Goal: Communication & Community: Answer question/provide support

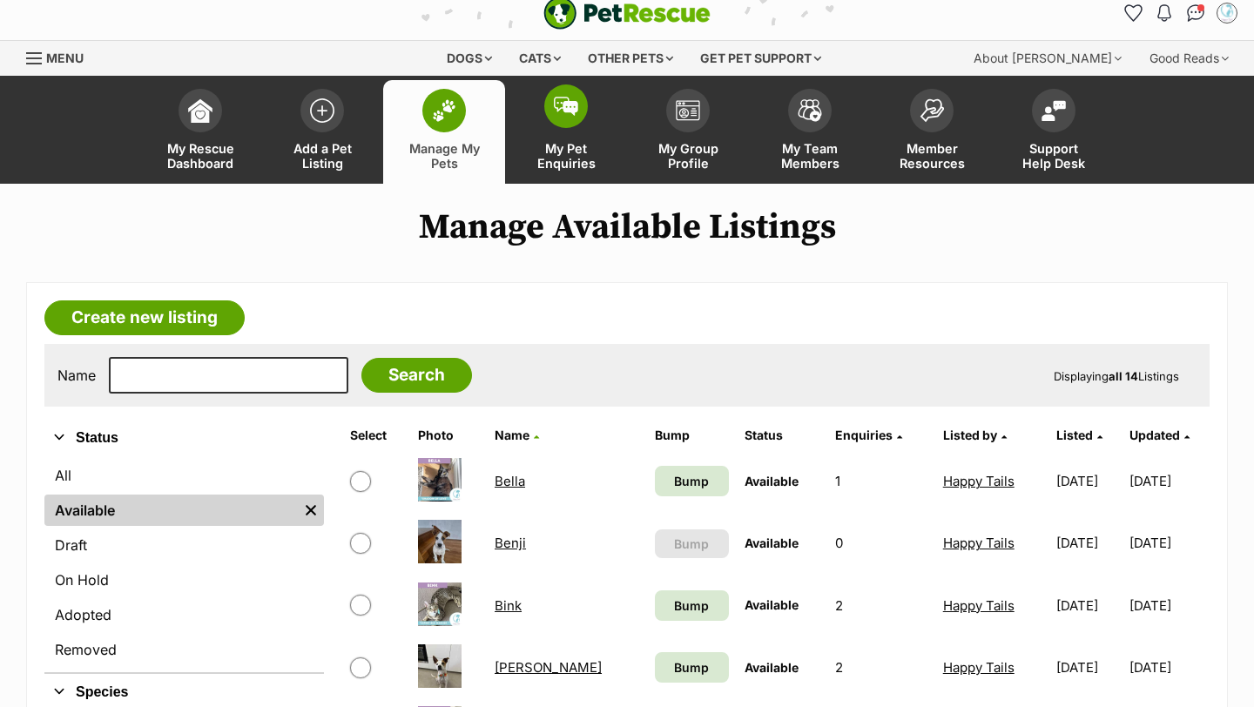
click at [547, 117] on span at bounding box center [566, 106] width 44 height 44
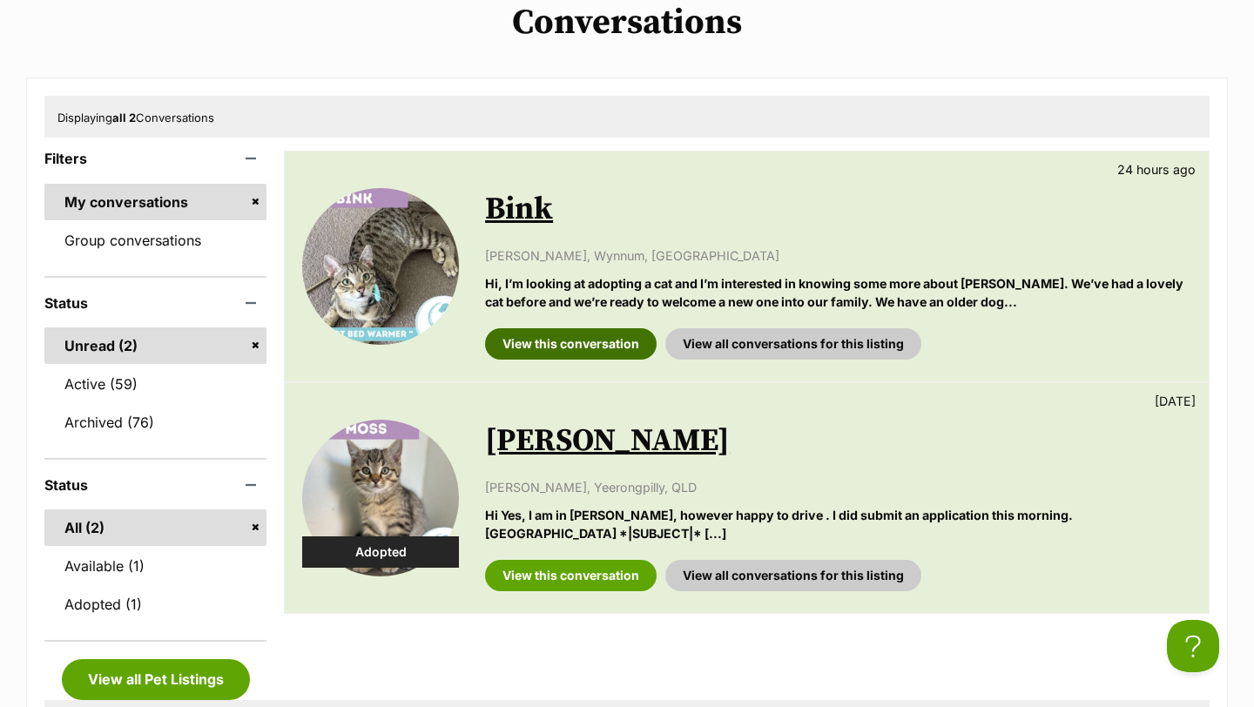
click at [574, 352] on link "View this conversation" at bounding box center [570, 343] width 171 height 31
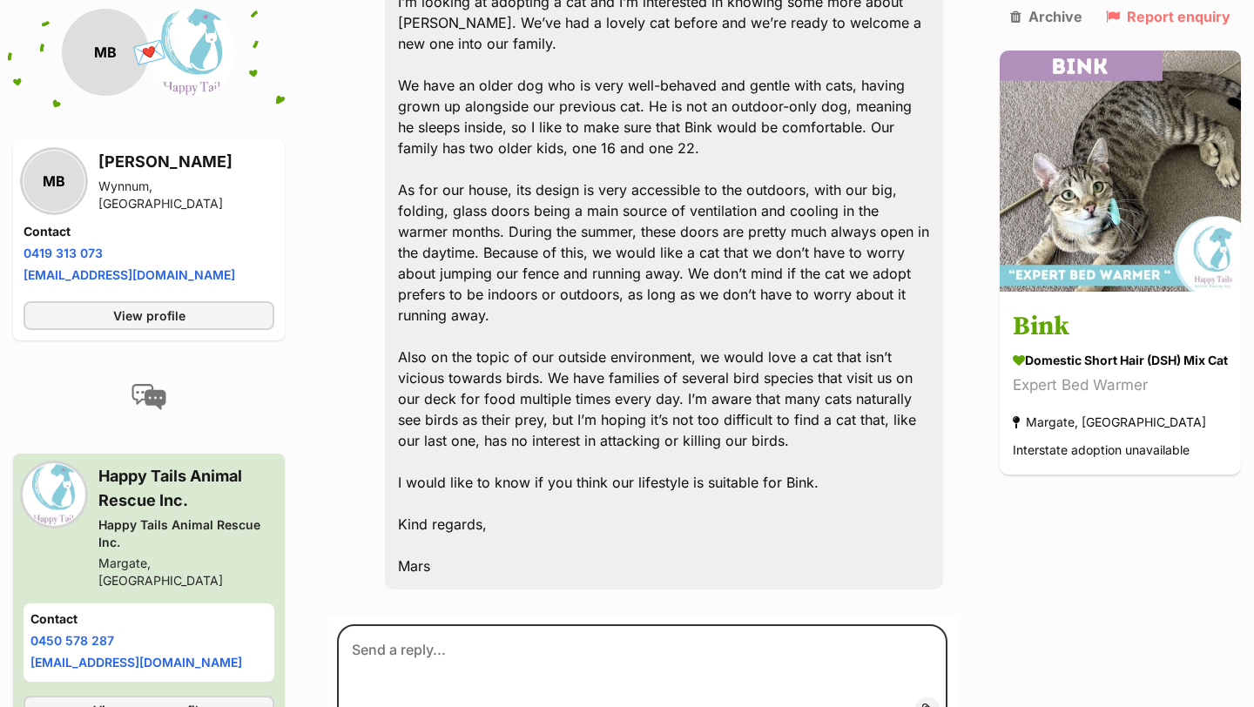
scroll to position [582, 0]
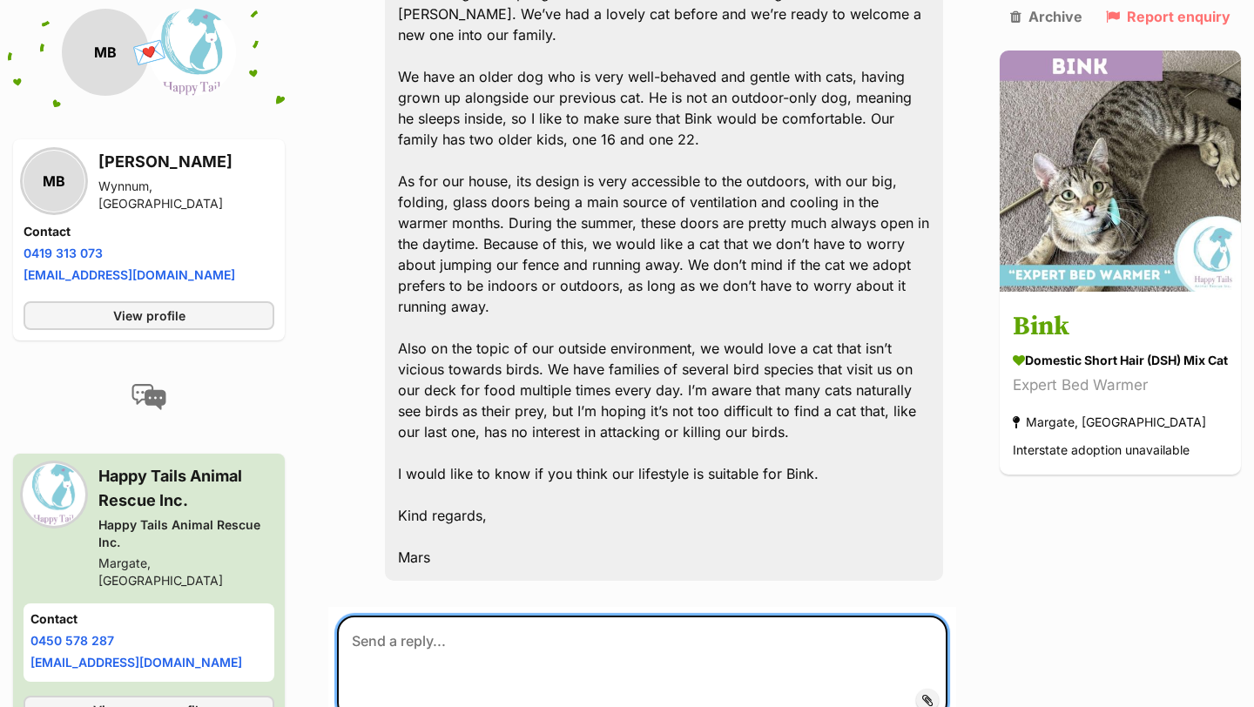
click at [488, 636] on textarea at bounding box center [642, 667] width 610 height 104
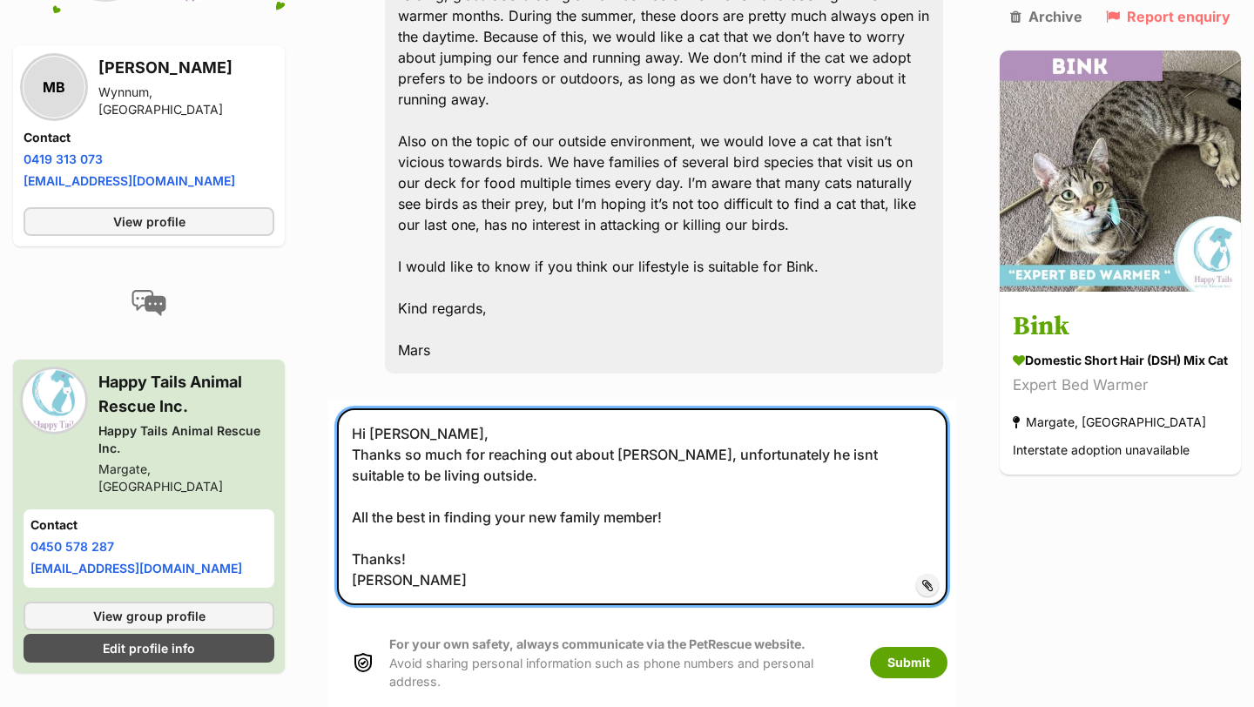
scroll to position [817, 0]
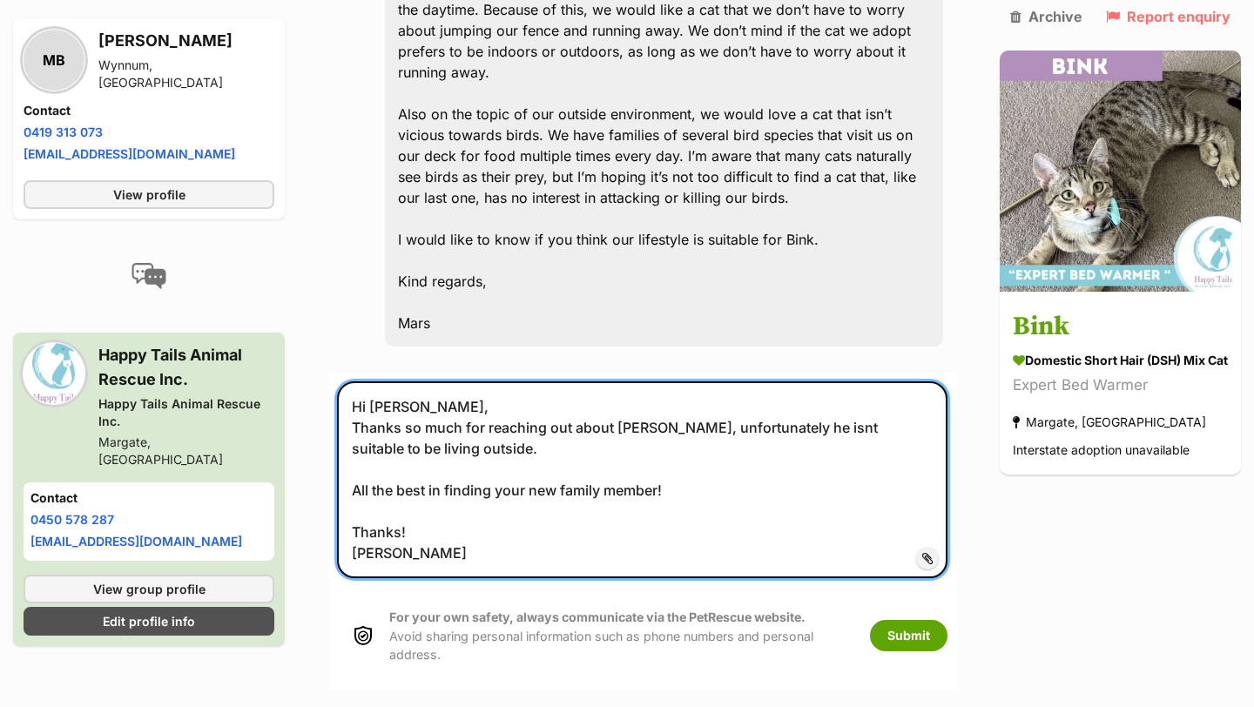
click at [776, 432] on textarea "Hi Mars, Thanks so much for reaching out about Bink, unfortunately he isnt suit…" at bounding box center [642, 479] width 610 height 197
drag, startPoint x: 776, startPoint y: 432, endPoint x: 757, endPoint y: 432, distance: 18.3
click at [771, 432] on textarea "Hi Mars, Thanks so much for reaching out about Bink, unfortunately he isnt suit…" at bounding box center [642, 479] width 610 height 197
click at [782, 426] on textarea "Hi Mars, Thanks so much for reaching out about Bink, unfortunately he isnt suit…" at bounding box center [642, 479] width 610 height 197
type textarea "Hi Mars, Thanks so much for reaching out about Bink, unfortunately he isn't sui…"
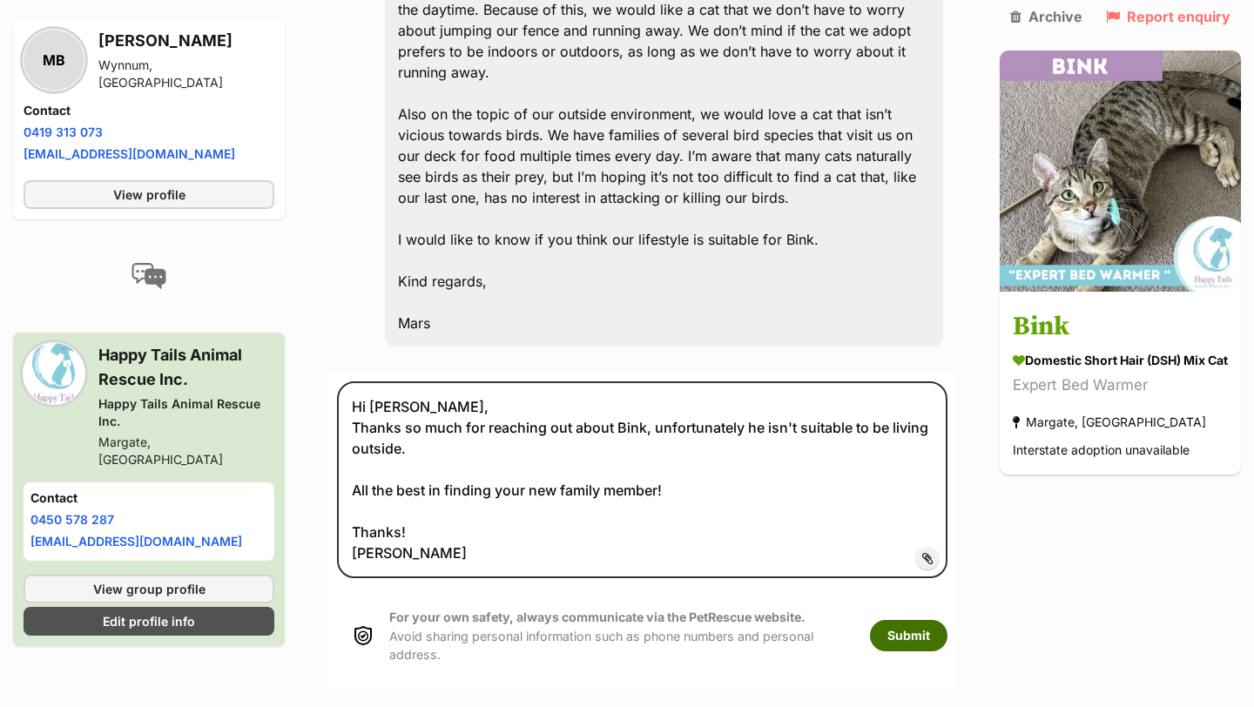
click at [871, 642] on button "Submit" at bounding box center [908, 635] width 77 height 31
